Goal: Information Seeking & Learning: Learn about a topic

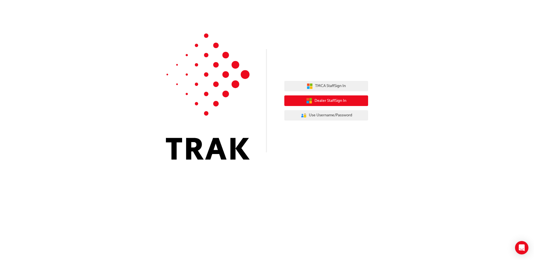
click at [319, 100] on span "Dealer Staff Sign In" at bounding box center [330, 101] width 32 height 6
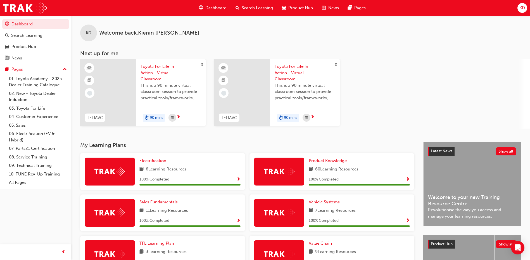
scroll to position [56, 0]
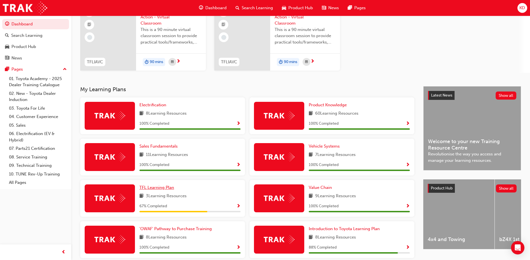
click at [160, 187] on span "TFL Learning Plan" at bounding box center [156, 187] width 35 height 5
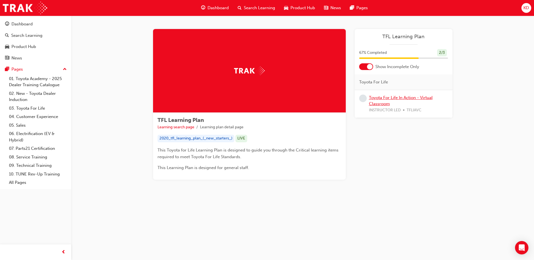
click at [387, 99] on link "Toyota For Life In Action - Virtual Classroom" at bounding box center [401, 100] width 64 height 11
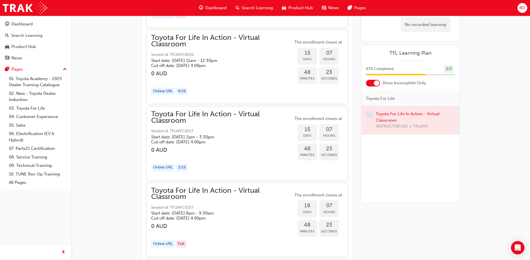
scroll to position [2739, 0]
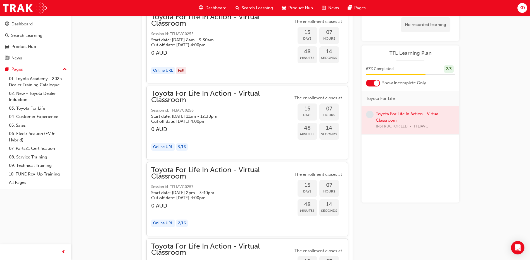
click at [179, 91] on span "Toyota For Life In Action - Virtual Classroom" at bounding box center [222, 96] width 142 height 13
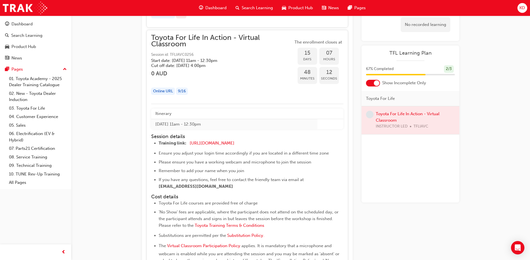
scroll to position [2851, 0]
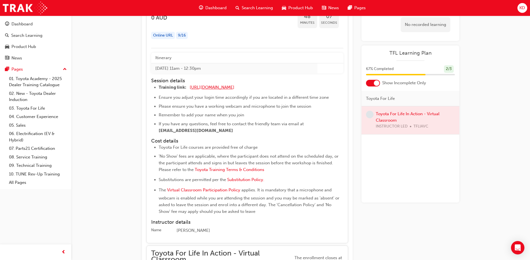
click at [219, 89] on span "https://zoom.us/j/5450758959" at bounding box center [212, 87] width 45 height 5
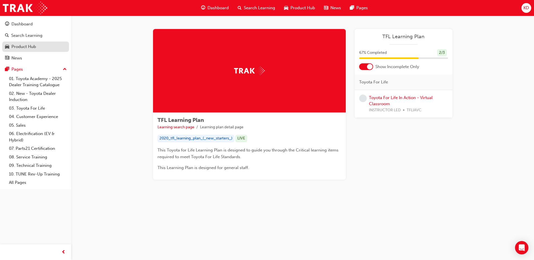
click at [31, 44] on div "Product Hub" at bounding box center [23, 47] width 25 height 6
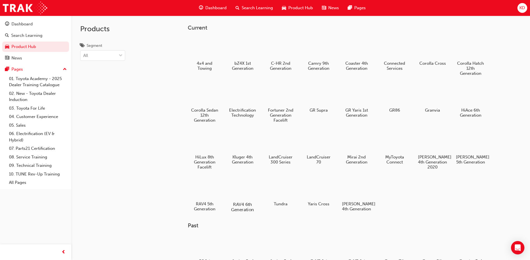
click at [236, 184] on div at bounding box center [242, 188] width 31 height 22
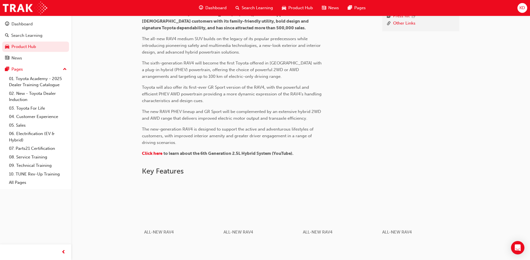
scroll to position [243, 0]
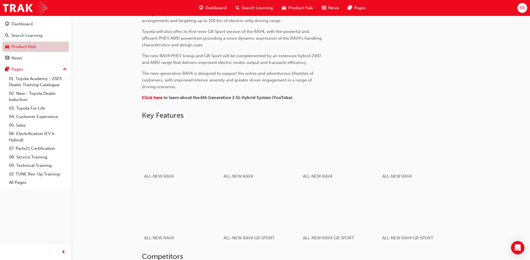
click at [20, 47] on link "Product Hub" at bounding box center [35, 47] width 67 height 10
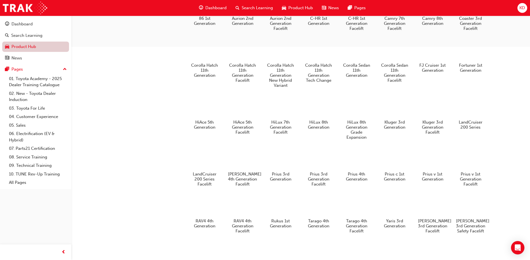
click at [25, 44] on link "Product Hub" at bounding box center [35, 47] width 67 height 10
click at [242, 214] on div at bounding box center [242, 205] width 31 height 22
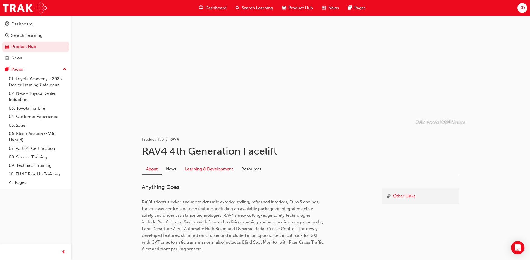
click at [214, 170] on link "Learning & Development" at bounding box center [209, 169] width 56 height 11
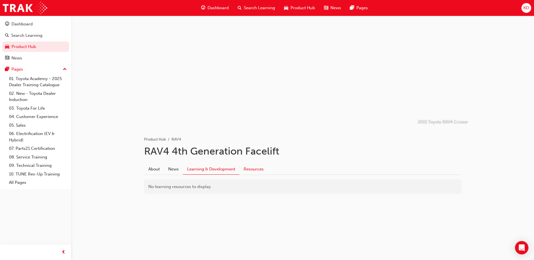
click at [250, 170] on link "Resources" at bounding box center [253, 169] width 28 height 11
click at [154, 205] on link "Gallery" at bounding box center [159, 204] width 14 height 5
click at [174, 171] on link "News" at bounding box center [173, 169] width 19 height 11
click at [212, 169] on link "Learning & Development" at bounding box center [211, 169] width 56 height 11
click at [157, 168] on link "About" at bounding box center [154, 169] width 20 height 11
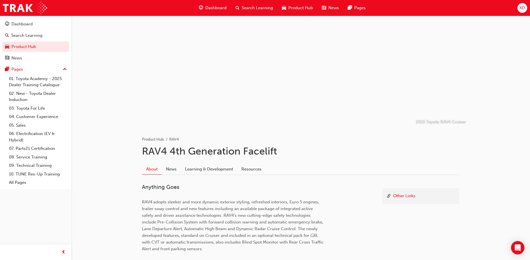
scroll to position [37, 0]
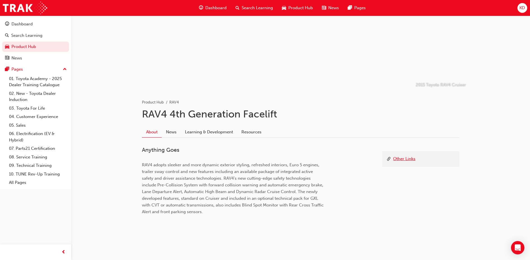
click at [408, 157] on link "Other Links" at bounding box center [404, 159] width 22 height 7
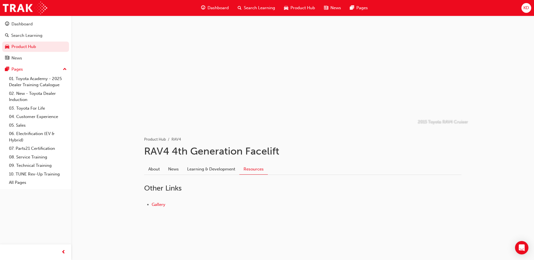
click at [162, 207] on li "Gallery" at bounding box center [307, 205] width 310 height 6
click at [161, 205] on link "Gallery" at bounding box center [159, 204] width 14 height 5
click at [24, 45] on link "Product Hub" at bounding box center [35, 47] width 67 height 10
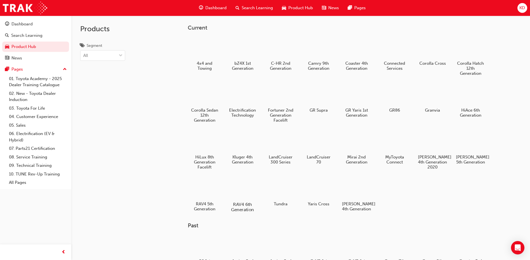
click at [242, 191] on div at bounding box center [242, 188] width 31 height 22
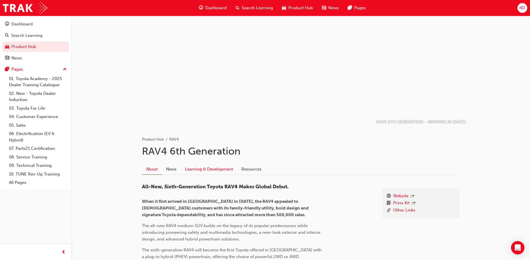
click at [217, 170] on link "Learning & Development" at bounding box center [209, 169] width 56 height 11
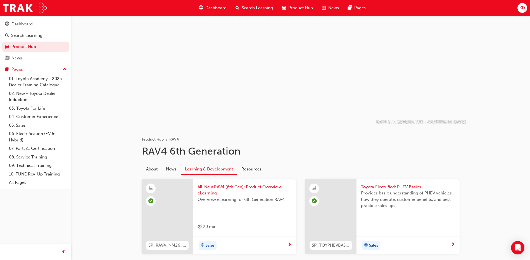
scroll to position [35, 0]
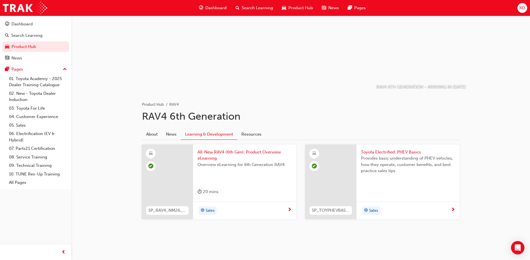
click at [228, 177] on div "Overview eLearning for 6th Generation RAV4" at bounding box center [244, 173] width 94 height 22
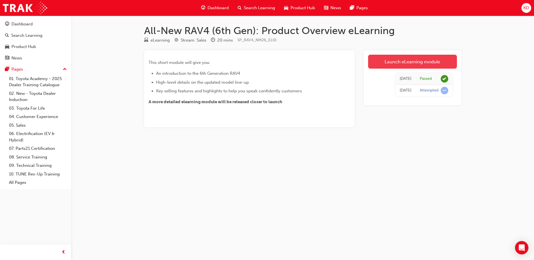
click at [410, 63] on link "Launch eLearning module" at bounding box center [412, 62] width 89 height 14
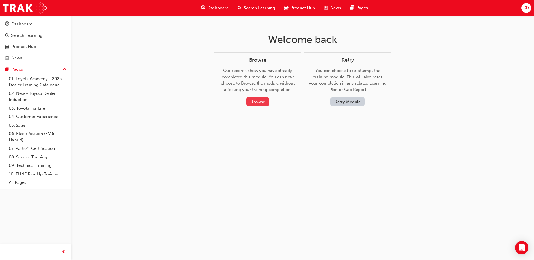
click at [258, 101] on button "Browse" at bounding box center [257, 101] width 23 height 9
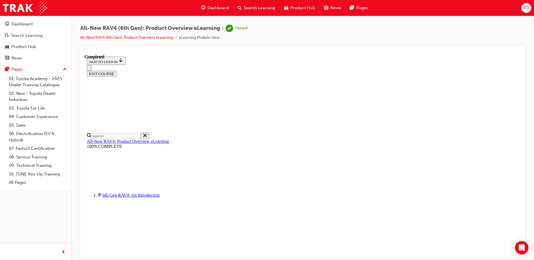
scroll to position [86, 0]
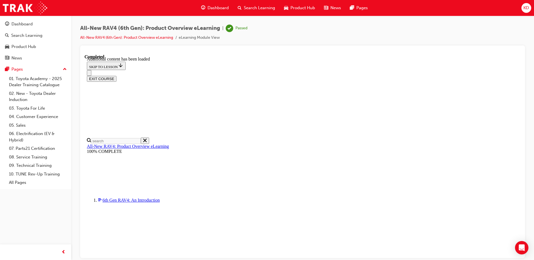
scroll to position [187, 0]
